Goal: Task Accomplishment & Management: Complete application form

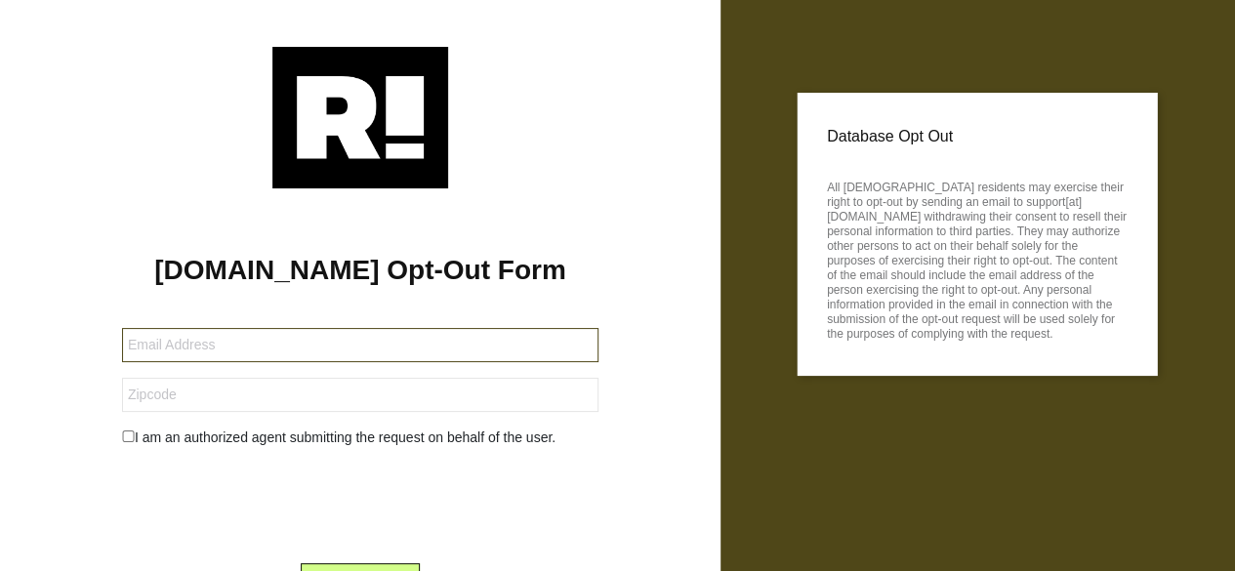
click at [185, 349] on input "text" at bounding box center [360, 345] width 476 height 34
type input "s"
type input "[EMAIL_ADDRESS][DOMAIN_NAME]"
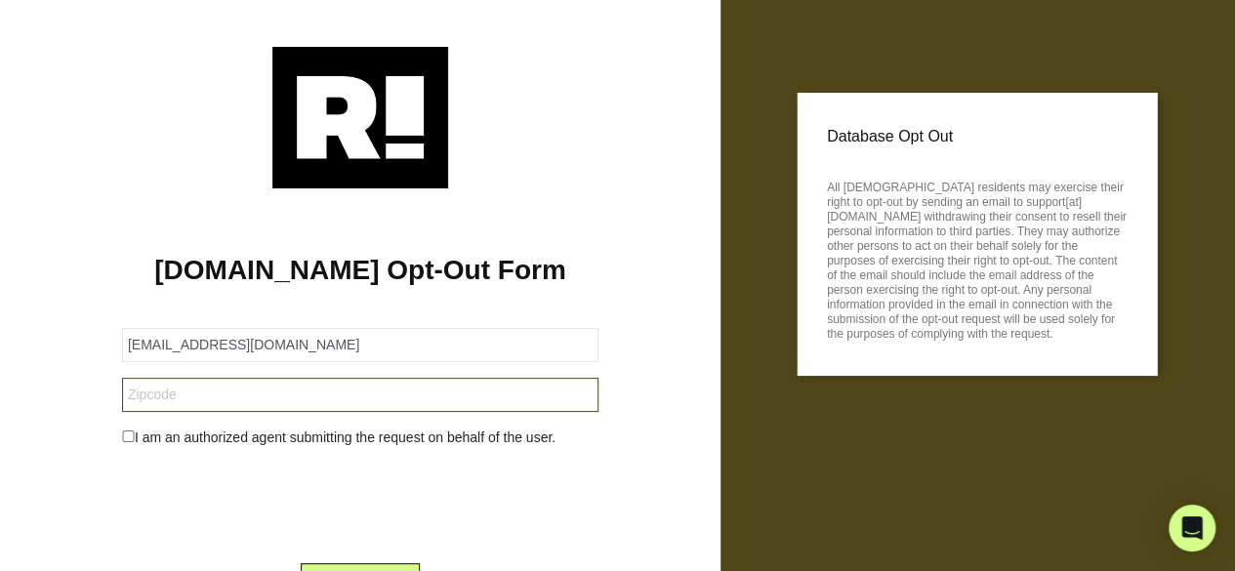
click at [177, 393] on input "text" at bounding box center [360, 395] width 476 height 34
type input "61350"
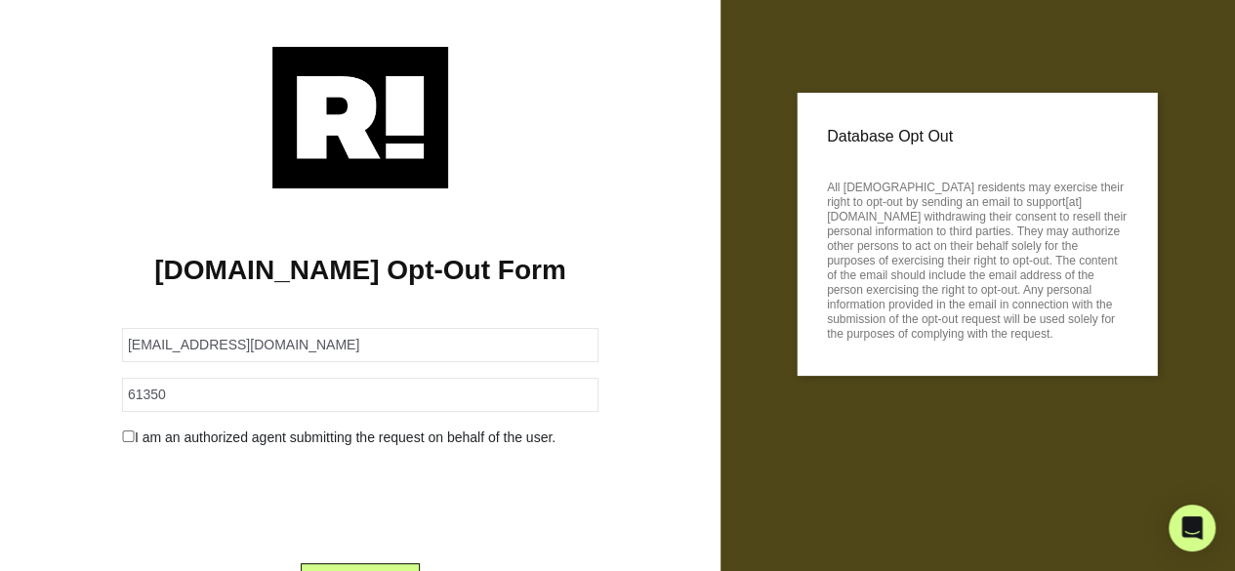
click at [127, 440] on input "checkbox" at bounding box center [128, 436] width 13 height 12
checkbox input "false"
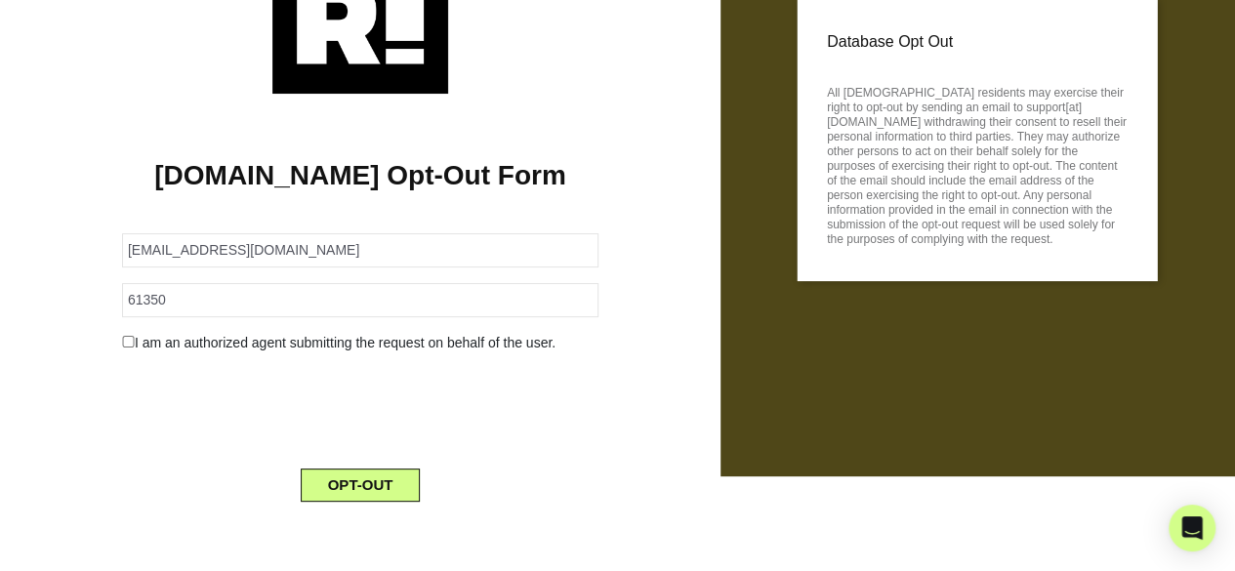
scroll to position [96, 0]
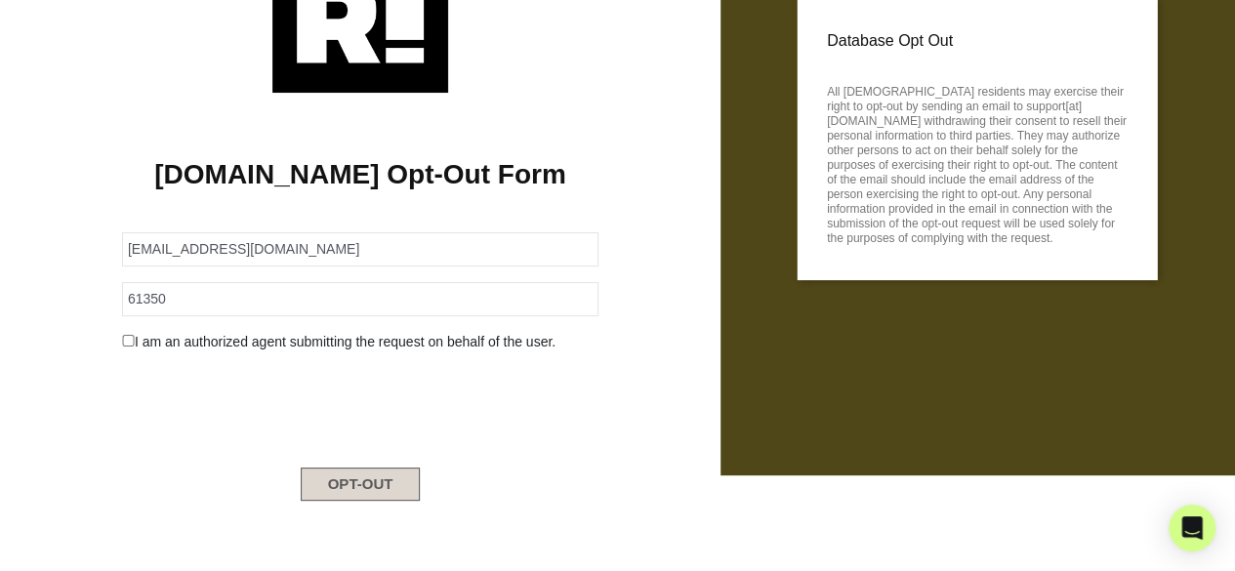
click at [353, 493] on button "OPT-OUT" at bounding box center [361, 484] width 120 height 33
click at [354, 493] on button "OPT-OUT" at bounding box center [361, 484] width 120 height 33
